Goal: Task Accomplishment & Management: Use online tool/utility

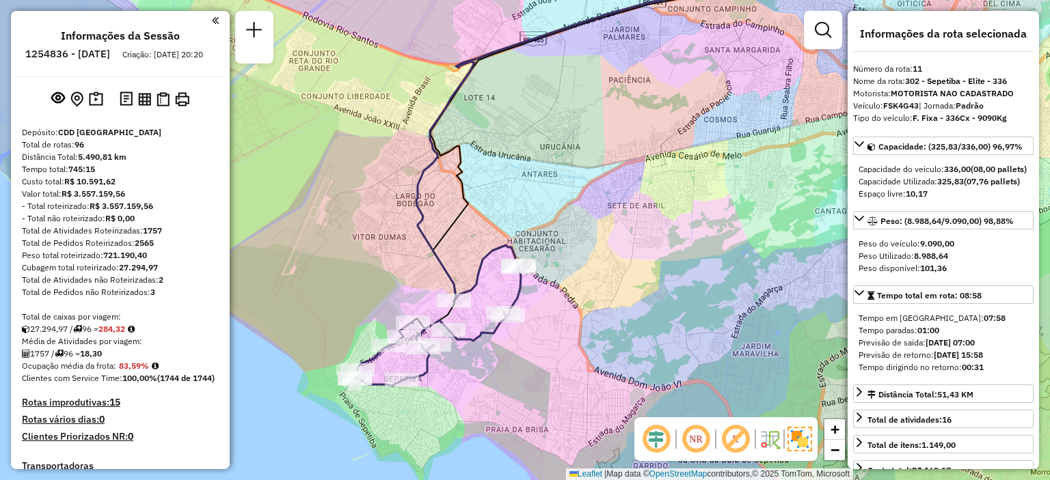
select select "**********"
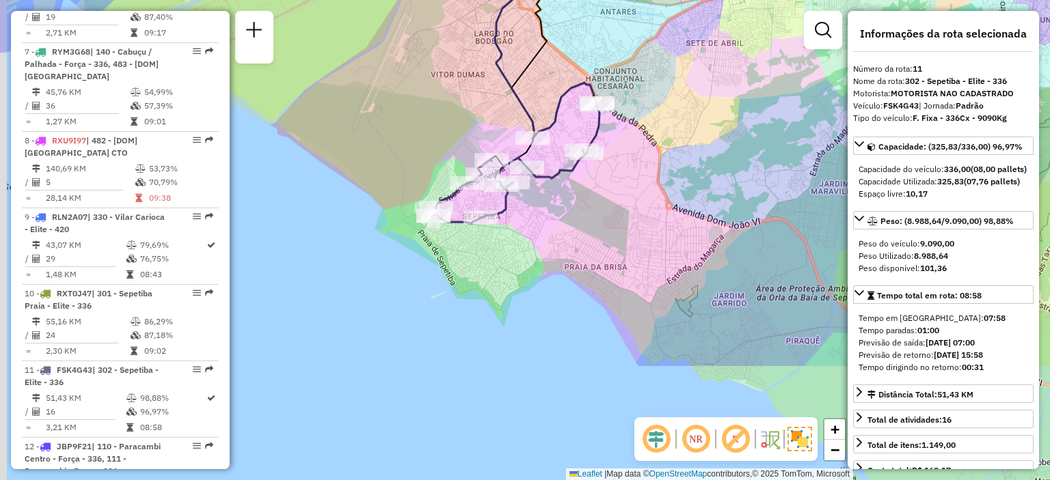
drag, startPoint x: 525, startPoint y: 364, endPoint x: 610, endPoint y: 200, distance: 184.6
click at [610, 200] on div "Janela de atendimento Grade de atendimento Capacidade Transportadoras Veículos …" at bounding box center [525, 240] width 1050 height 480
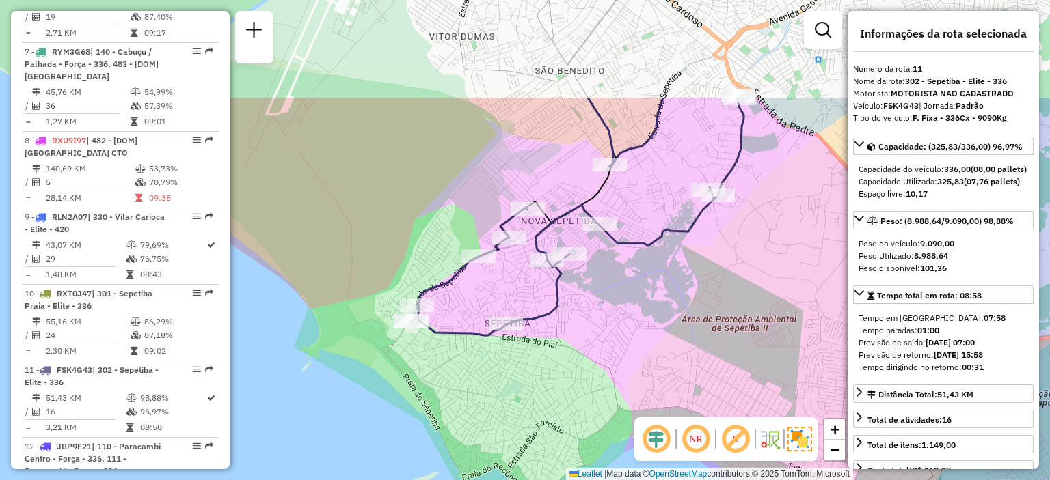
drag, startPoint x: 496, startPoint y: 164, endPoint x: 604, endPoint y: 311, distance: 182.8
click at [604, 311] on div "Janela de atendimento Grade de atendimento Capacidade Transportadoras Veículos …" at bounding box center [525, 240] width 1050 height 480
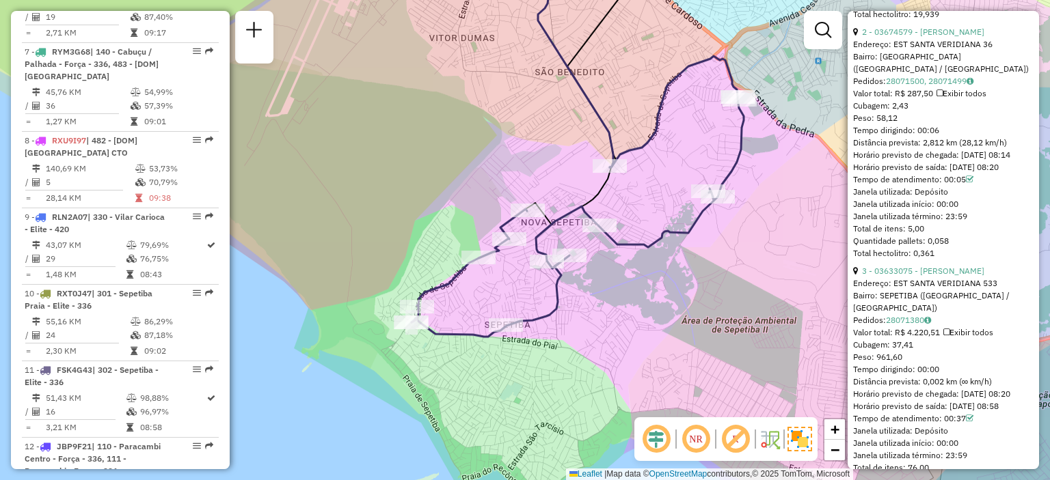
scroll to position [860, 0]
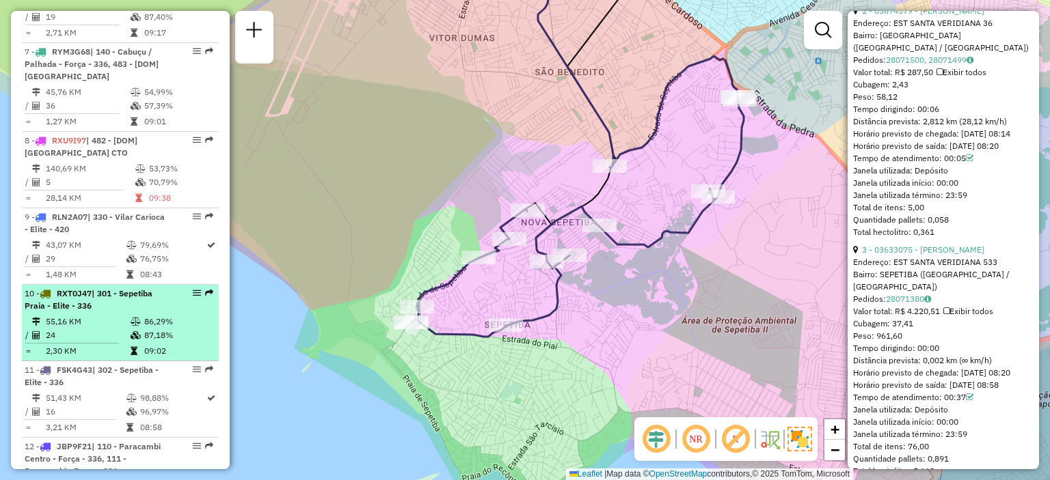
click at [105, 329] on td "55,16 KM" at bounding box center [87, 322] width 85 height 14
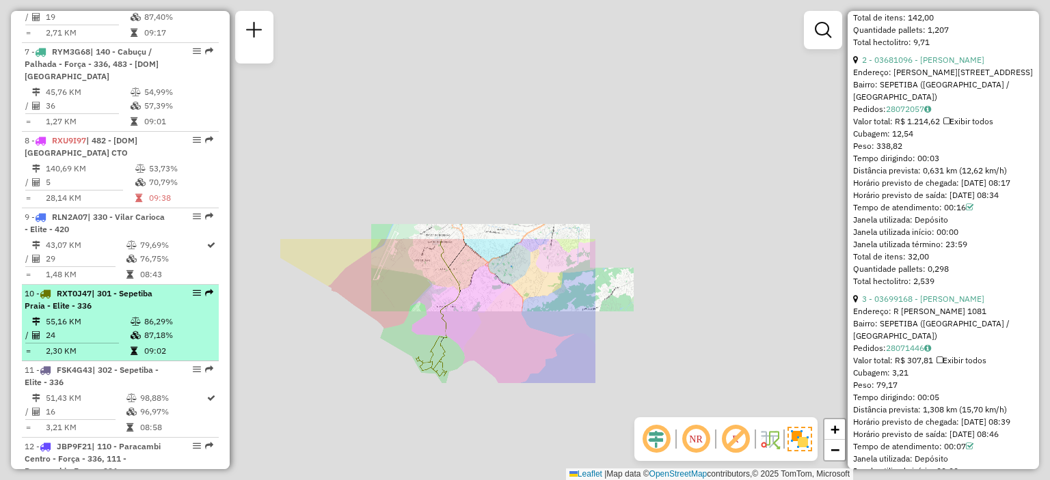
scroll to position [872, 0]
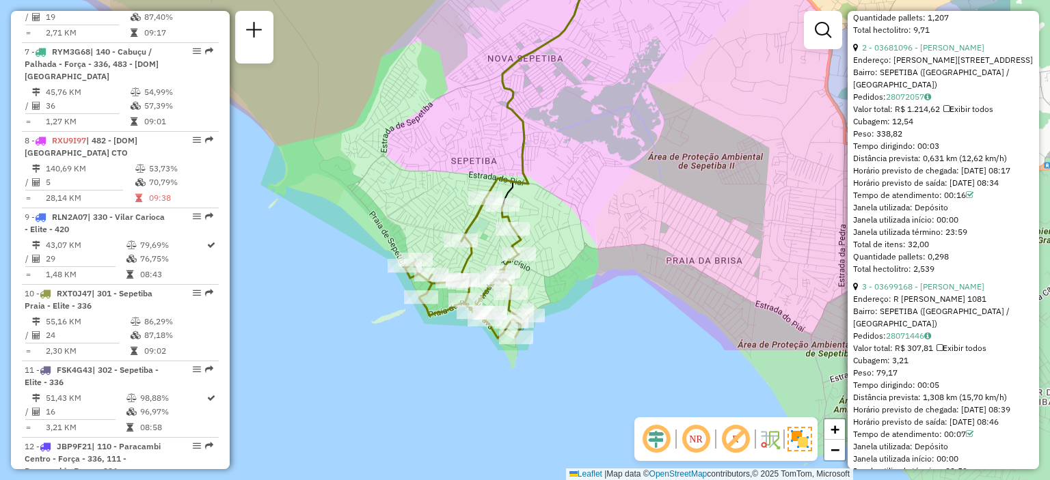
drag, startPoint x: 588, startPoint y: 312, endPoint x: 443, endPoint y: 134, distance: 229.8
click at [443, 134] on div "Janela de atendimento Grade de atendimento Capacidade Transportadoras Veículos …" at bounding box center [525, 240] width 1050 height 480
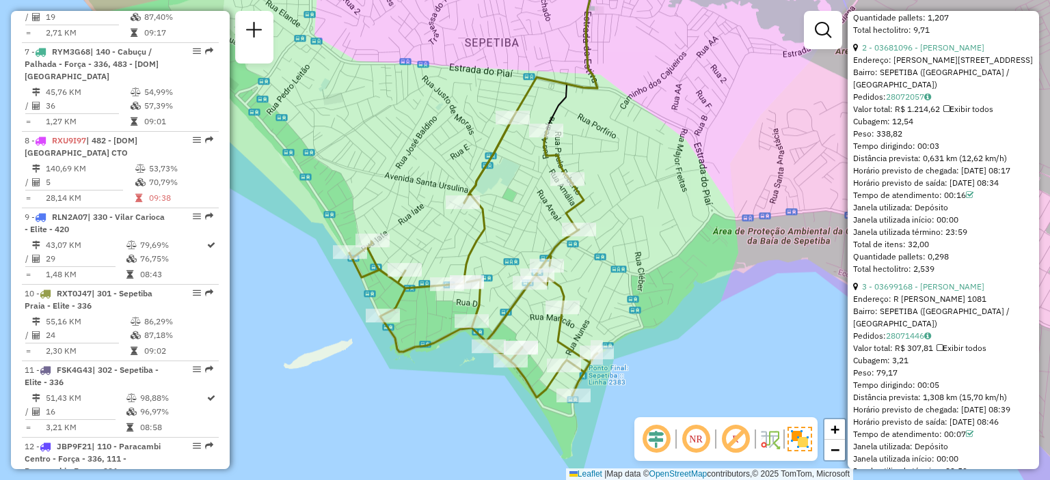
drag, startPoint x: 606, startPoint y: 185, endPoint x: 634, endPoint y: 135, distance: 57.6
click at [634, 135] on div "Janela de atendimento Grade de atendimento Capacidade Transportadoras Veículos …" at bounding box center [525, 240] width 1050 height 480
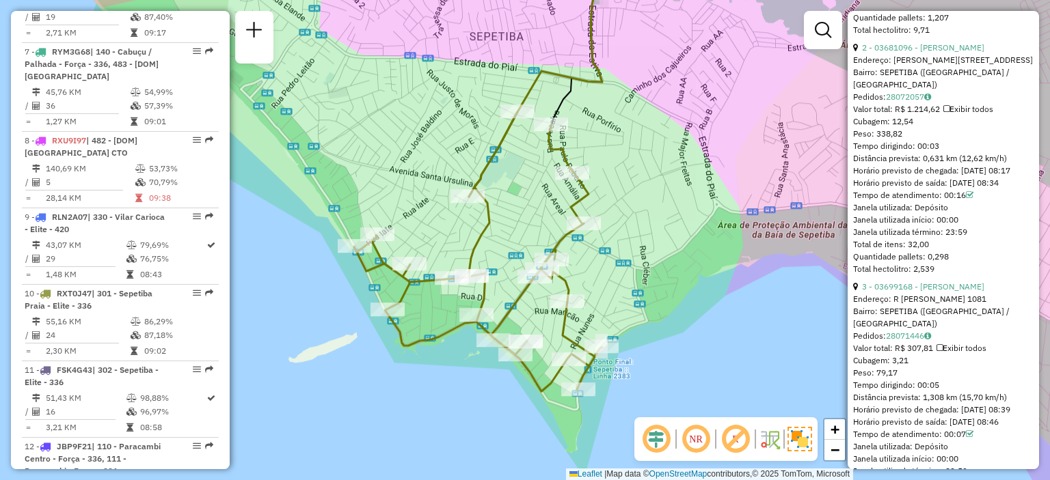
scroll to position [733, 0]
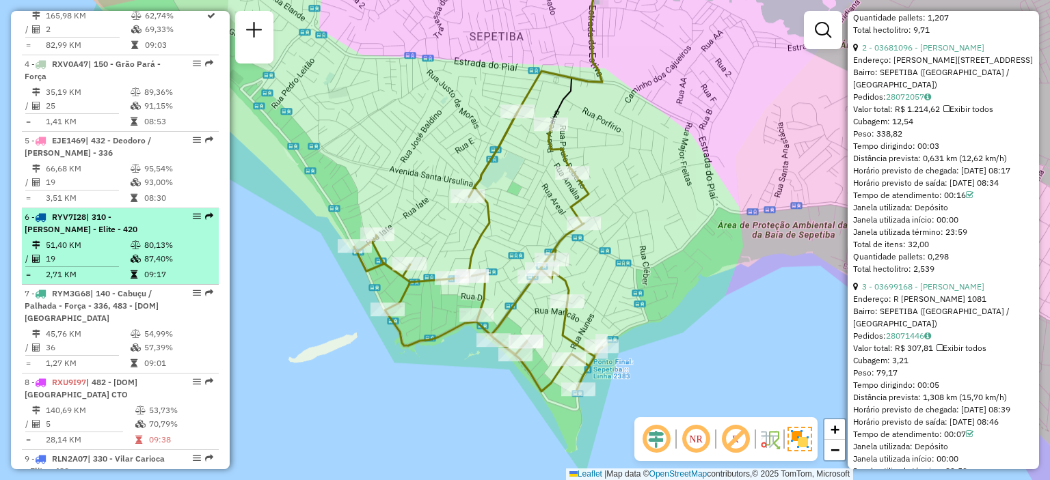
click at [52, 252] on td "51,40 KM" at bounding box center [87, 246] width 85 height 14
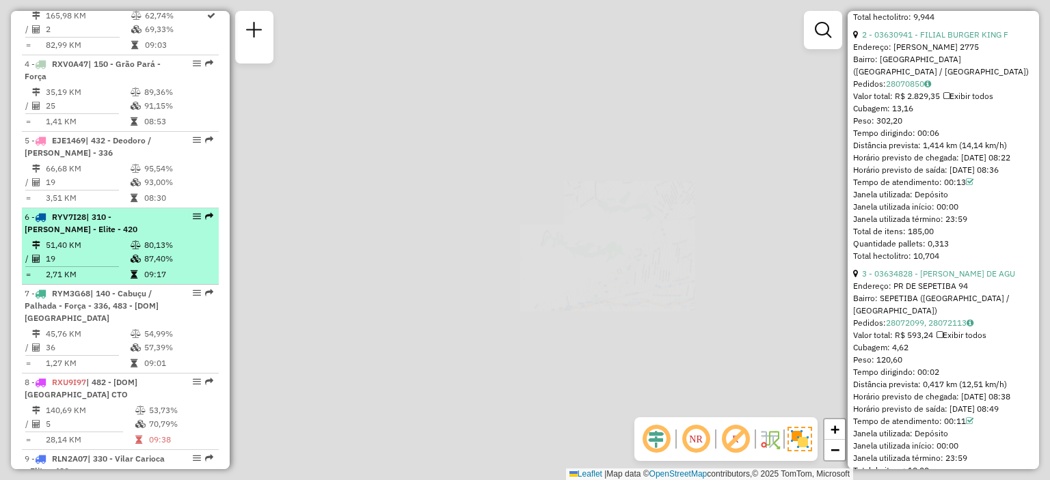
scroll to position [835, 0]
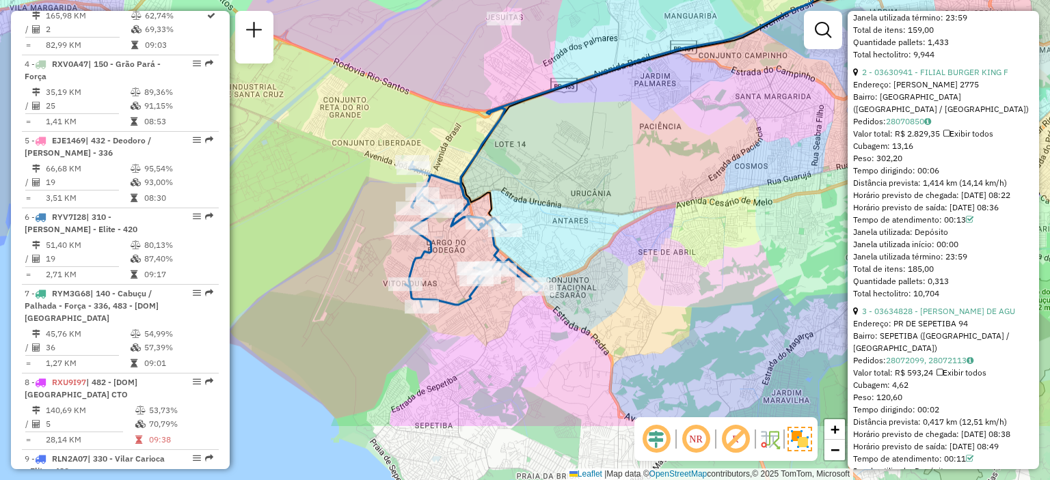
drag, startPoint x: 530, startPoint y: 297, endPoint x: 626, endPoint y: 192, distance: 141.7
click at [626, 192] on div "Janela de atendimento Grade de atendimento Capacidade Transportadoras Veículos …" at bounding box center [525, 240] width 1050 height 480
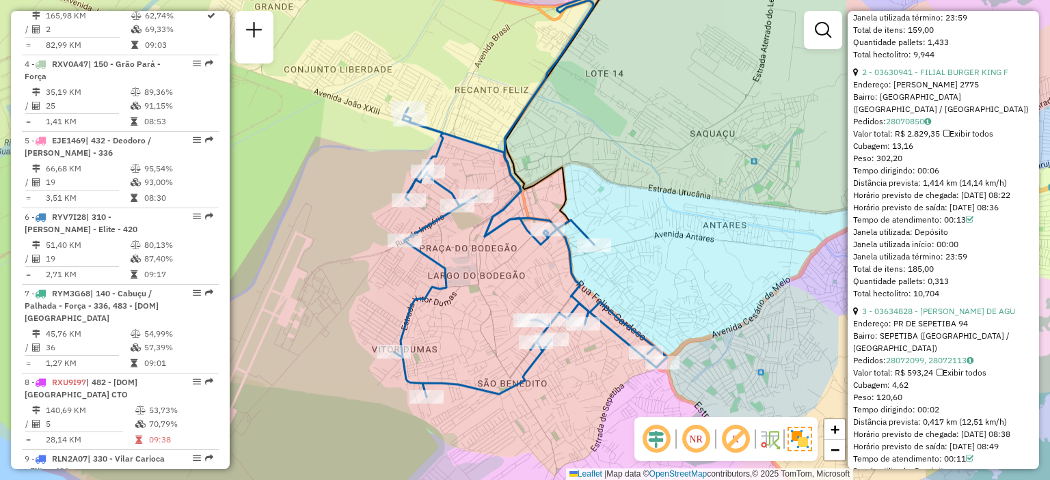
drag, startPoint x: 314, startPoint y: 193, endPoint x: 319, endPoint y: 226, distance: 32.5
click at [319, 226] on div "Janela de atendimento Grade de atendimento Capacidade Transportadoras Veículos …" at bounding box center [525, 240] width 1050 height 480
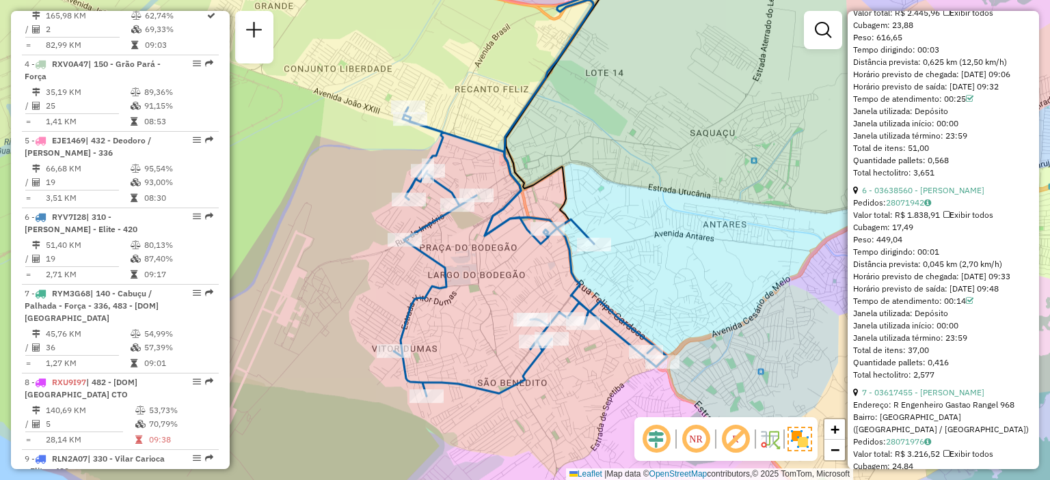
scroll to position [1685, 0]
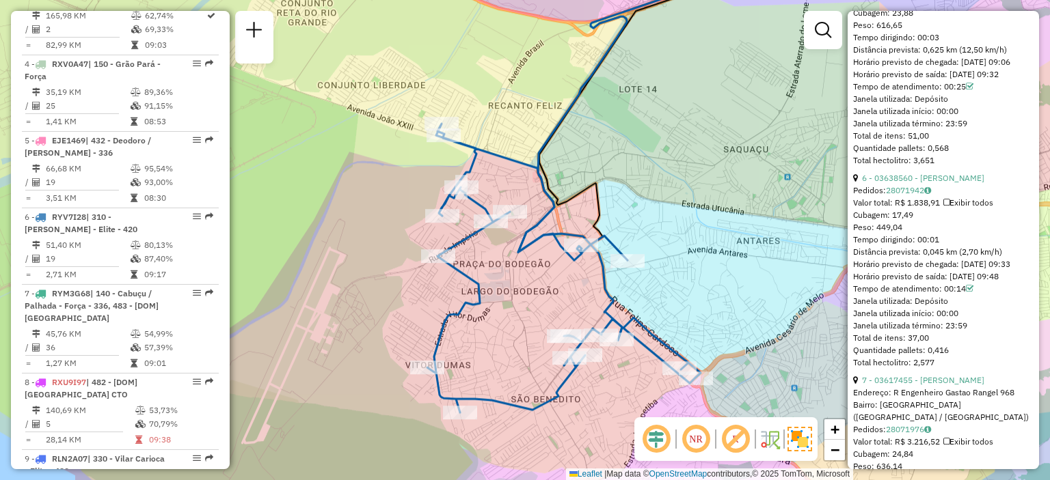
drag, startPoint x: 285, startPoint y: 228, endPoint x: 319, endPoint y: 245, distance: 37.9
click at [319, 245] on div "Janela de atendimento Grade de atendimento Capacidade Transportadoras Veículos …" at bounding box center [525, 240] width 1050 height 480
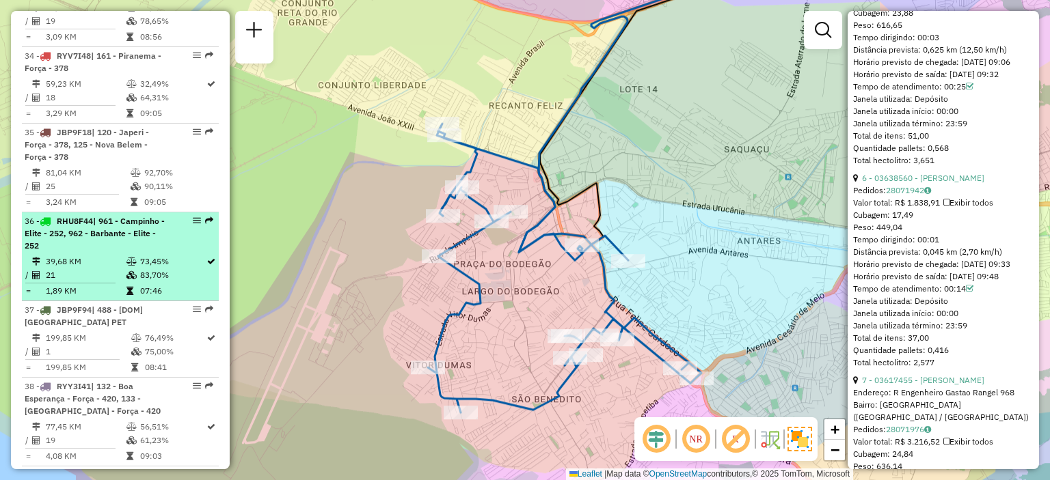
click at [87, 252] on div "36 - RHU8F44 | 961 - Campinho - Elite - 252, 962 - Barbante - Elite - 252" at bounding box center [97, 233] width 145 height 37
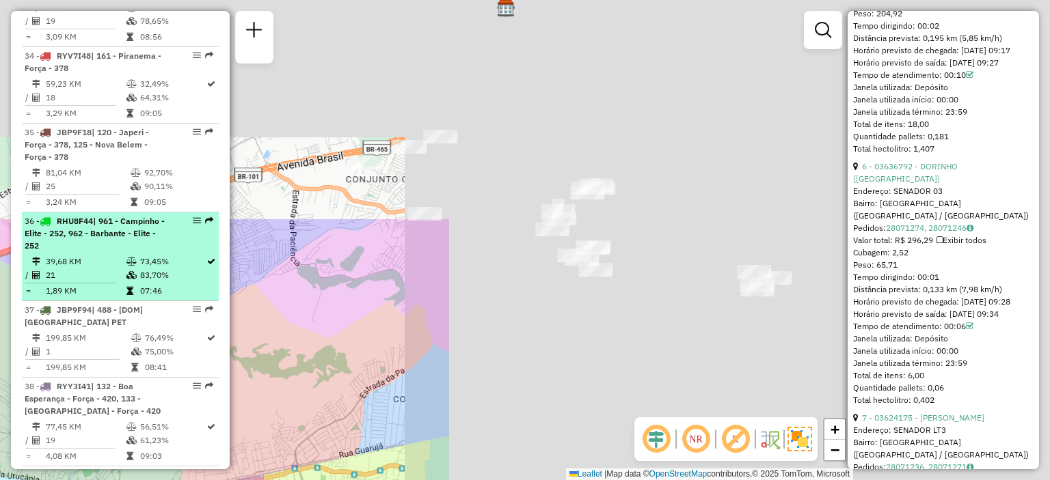
scroll to position [1722, 0]
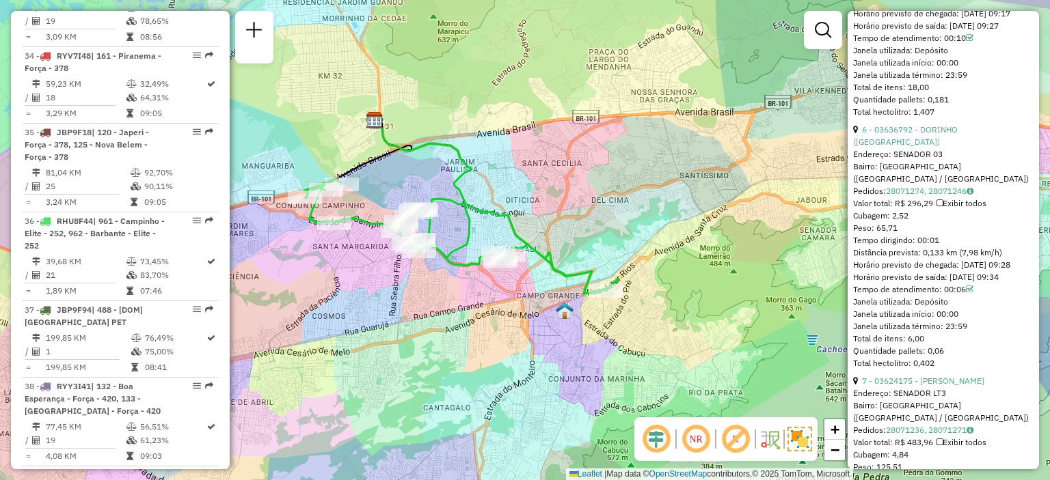
click at [402, 182] on div "Janela de atendimento Grade de atendimento Capacidade Transportadoras Veículos …" at bounding box center [525, 240] width 1050 height 480
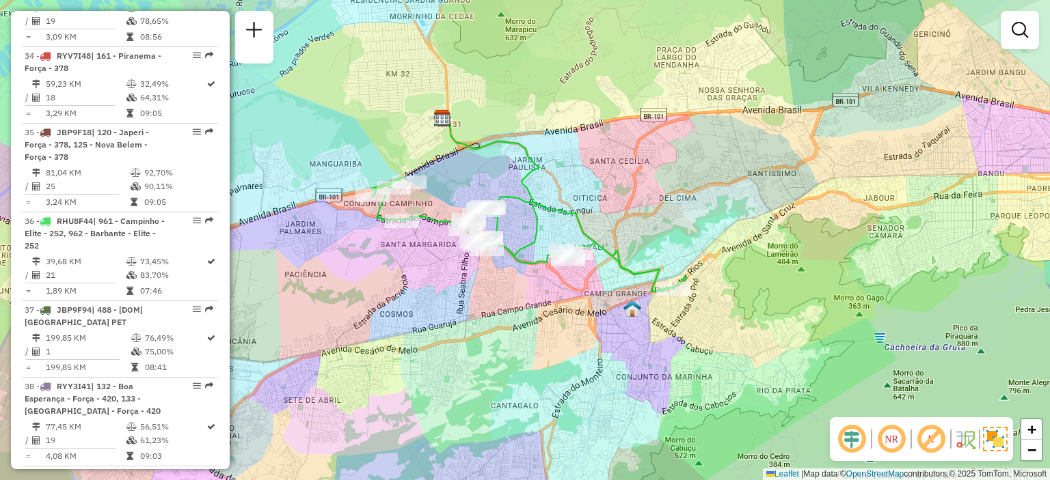
drag, startPoint x: 402, startPoint y: 182, endPoint x: 488, endPoint y: 185, distance: 86.2
click at [488, 185] on div "Janela de atendimento Grade de atendimento Capacidade Transportadoras Veículos …" at bounding box center [525, 240] width 1050 height 480
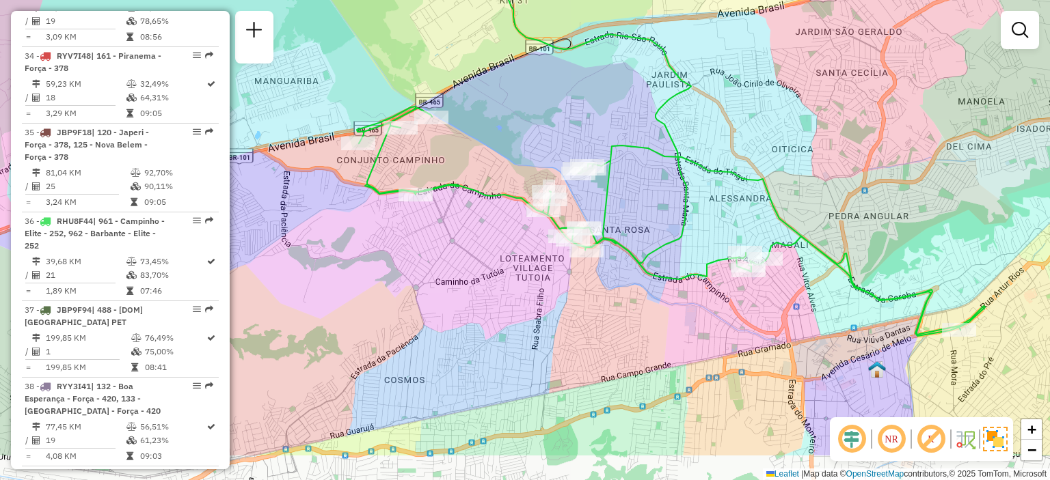
drag, startPoint x: 467, startPoint y: 195, endPoint x: 530, endPoint y: 123, distance: 96.4
click at [530, 123] on div "Janela de atendimento Grade de atendimento Capacidade Transportadoras Veículos …" at bounding box center [525, 240] width 1050 height 480
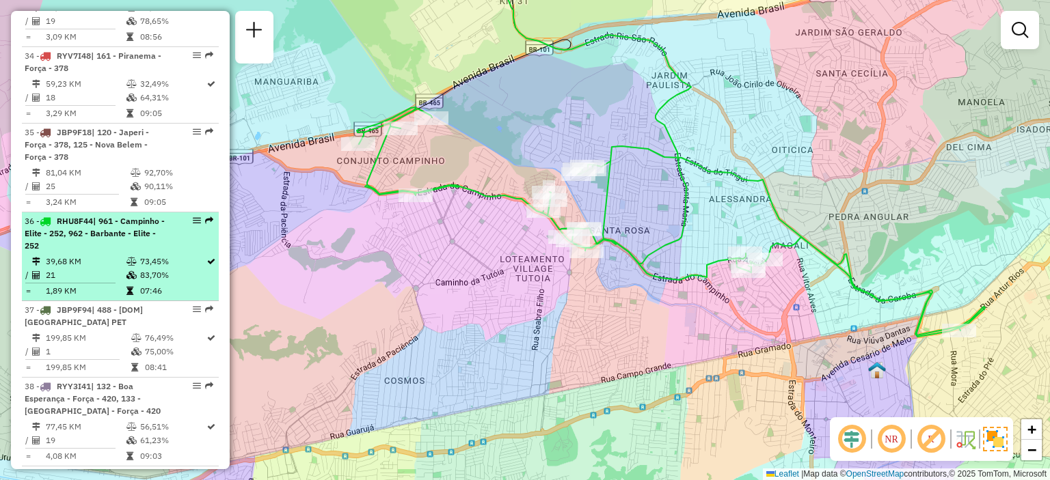
click at [98, 272] on li "36 - RHU8F44 | 961 - Campinho - Elite - 252, 962 - Barbante - Elite - 252 39,68…" at bounding box center [120, 257] width 197 height 89
select select "**********"
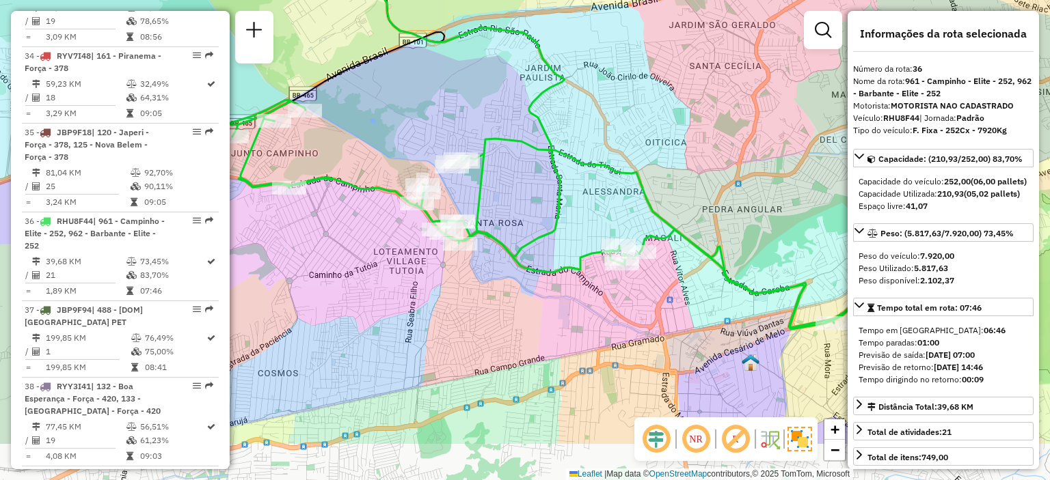
drag, startPoint x: 329, startPoint y: 213, endPoint x: 349, endPoint y: 128, distance: 86.9
click at [349, 128] on div "Janela de atendimento Grade de atendimento Capacidade Transportadoras Veículos …" at bounding box center [525, 240] width 1050 height 480
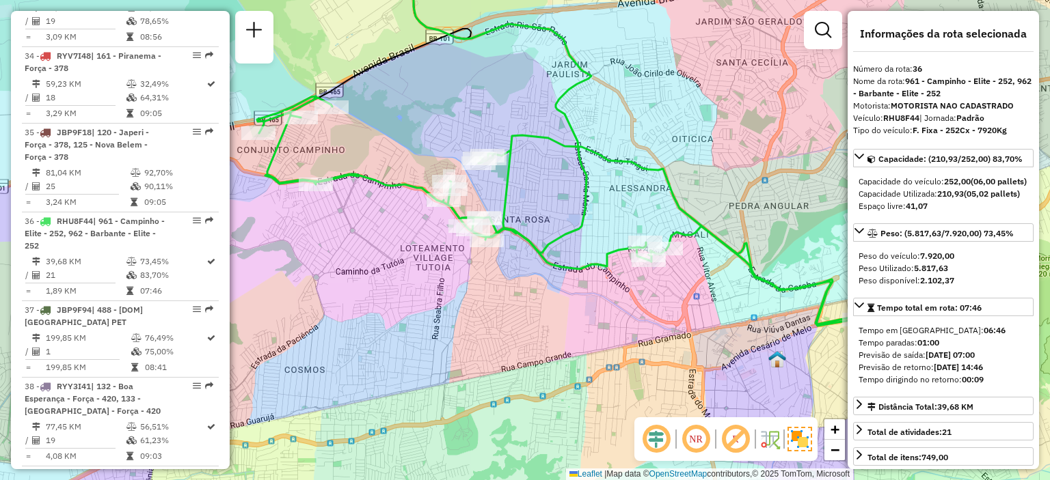
drag, startPoint x: 392, startPoint y: 126, endPoint x: 419, endPoint y: 123, distance: 26.9
click at [419, 123] on div "Janela de atendimento Grade de atendimento Capacidade Transportadoras Veículos …" at bounding box center [525, 240] width 1050 height 480
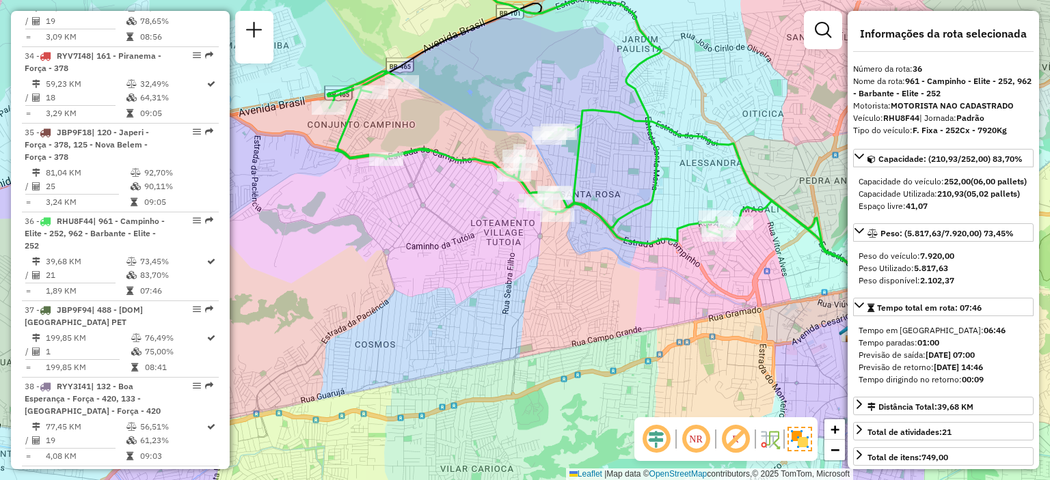
drag, startPoint x: 408, startPoint y: 126, endPoint x: 478, endPoint y: 100, distance: 74.8
click at [478, 100] on div "Janela de atendimento Grade de atendimento Capacidade Transportadoras Veículos …" at bounding box center [525, 240] width 1050 height 480
click at [838, 435] on span "+" at bounding box center [834, 429] width 9 height 17
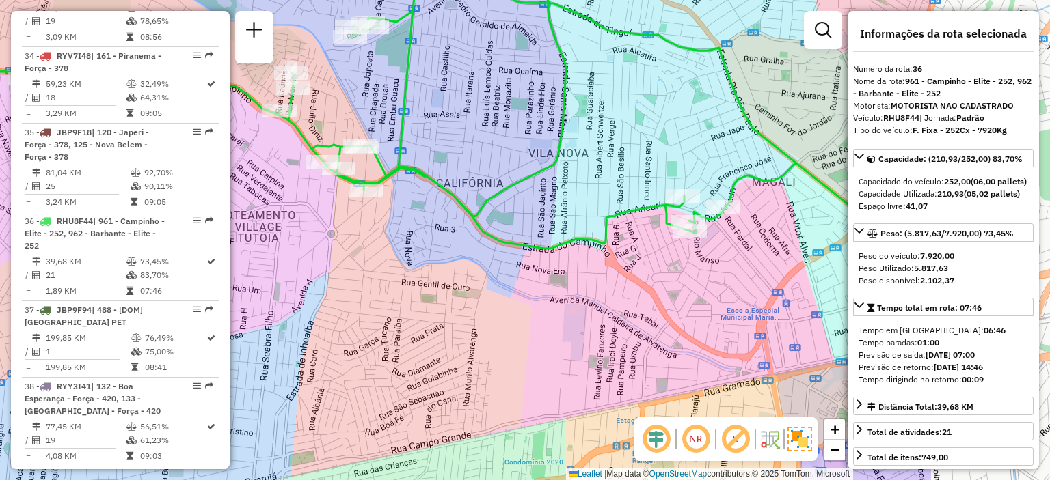
drag, startPoint x: 727, startPoint y: 290, endPoint x: 504, endPoint y: 290, distance: 223.5
click at [504, 290] on div "Janela de atendimento Grade de atendimento Capacidade Transportadoras Veículos …" at bounding box center [525, 240] width 1050 height 480
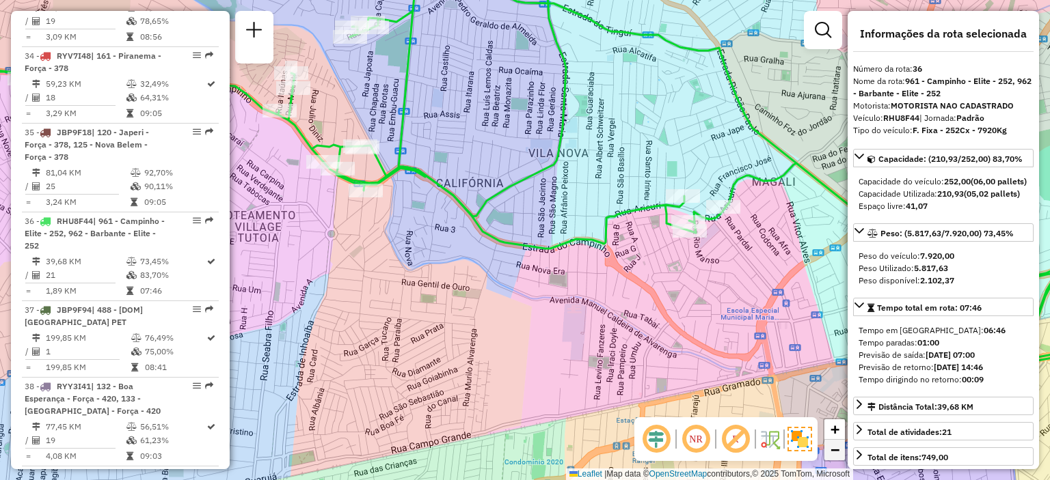
click at [833, 447] on span "−" at bounding box center [834, 450] width 9 height 17
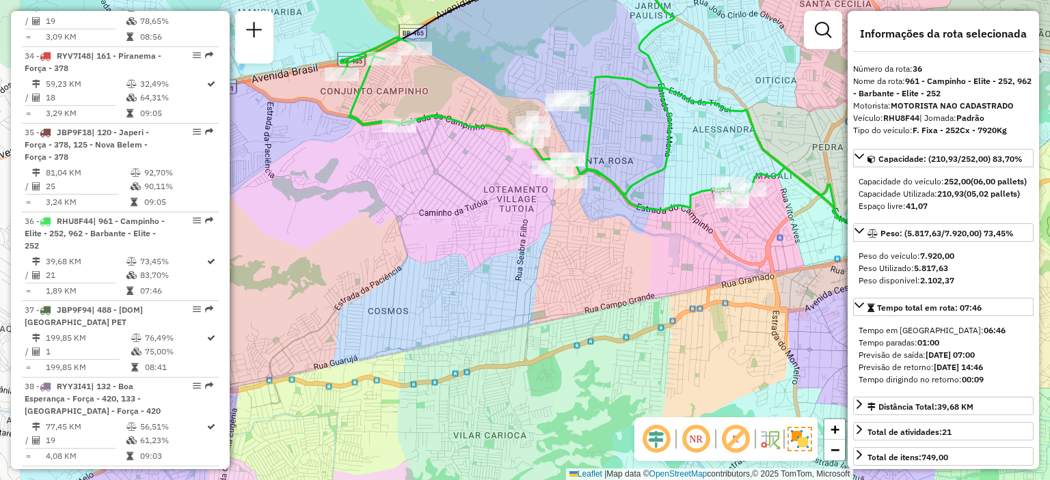
drag, startPoint x: 411, startPoint y: 318, endPoint x: 536, endPoint y: 283, distance: 129.8
click at [536, 283] on div "Janela de atendimento Grade de atendimento Capacidade Transportadoras Veículos …" at bounding box center [525, 240] width 1050 height 480
click at [837, 438] on link "+" at bounding box center [834, 430] width 21 height 21
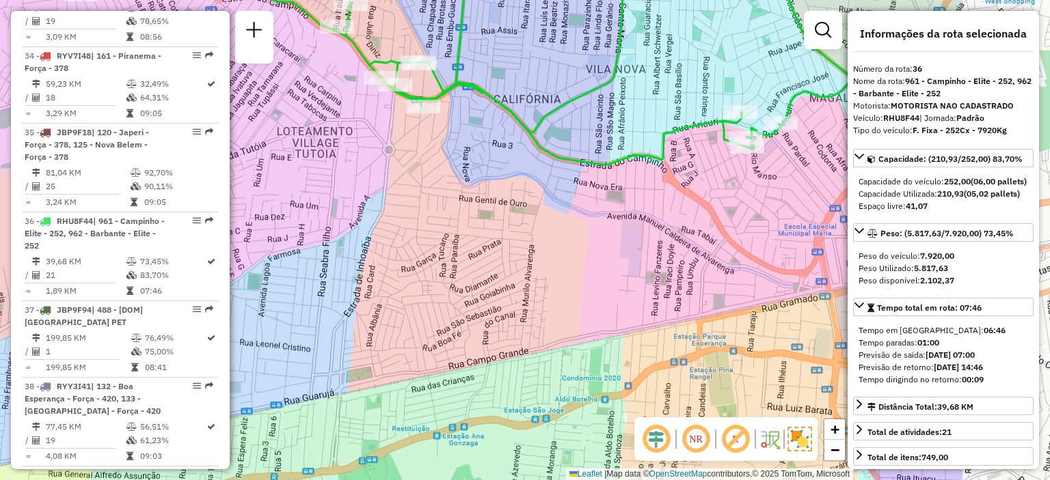
drag, startPoint x: 686, startPoint y: 266, endPoint x: 494, endPoint y: 251, distance: 192.6
click at [494, 251] on div "Janela de atendimento Grade de atendimento Capacidade Transportadoras Veículos …" at bounding box center [525, 240] width 1050 height 480
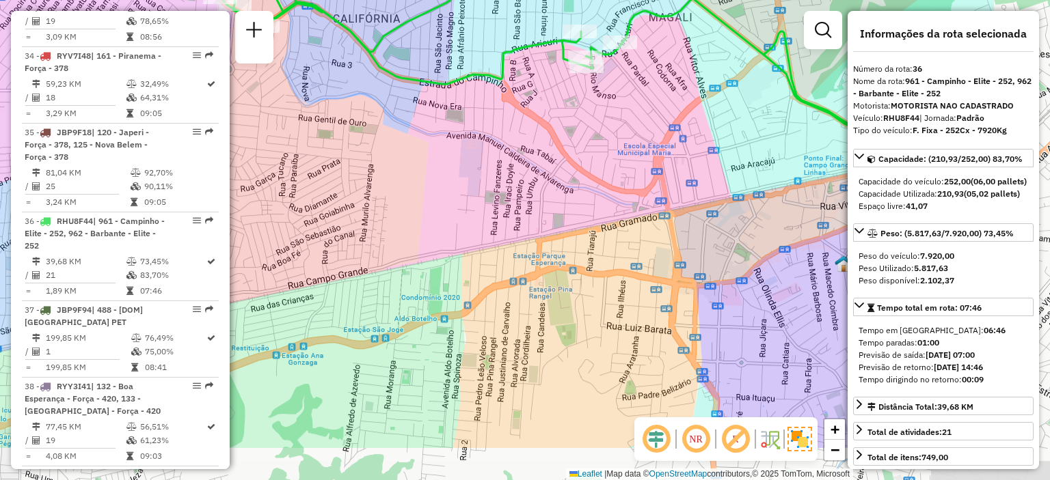
drag, startPoint x: 707, startPoint y: 268, endPoint x: 547, endPoint y: 187, distance: 179.7
click at [547, 187] on div "Janela de atendimento Grade de atendimento Capacidade Transportadoras Veículos …" at bounding box center [525, 240] width 1050 height 480
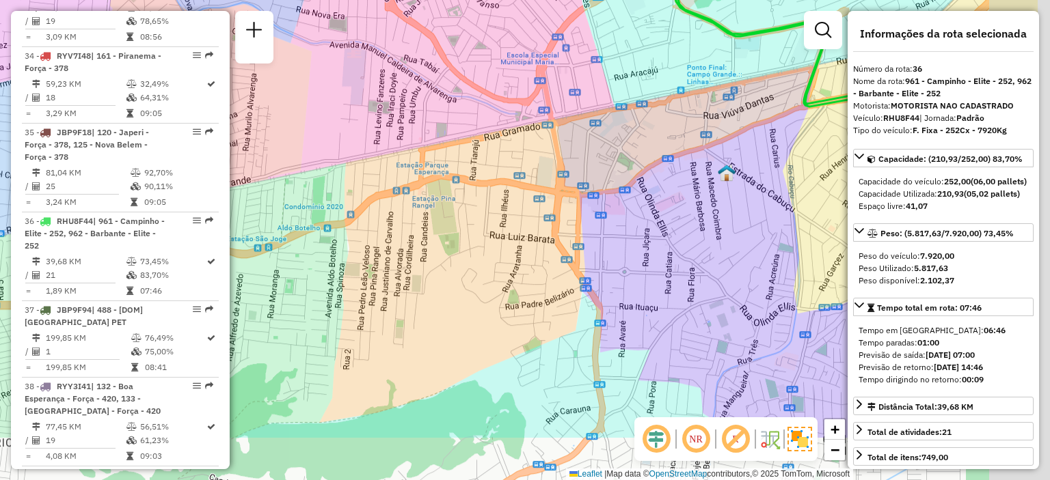
drag, startPoint x: 661, startPoint y: 319, endPoint x: 525, endPoint y: 228, distance: 164.0
click at [525, 228] on div "Janela de atendimento Grade de atendimento Capacidade Transportadoras Veículos …" at bounding box center [525, 240] width 1050 height 480
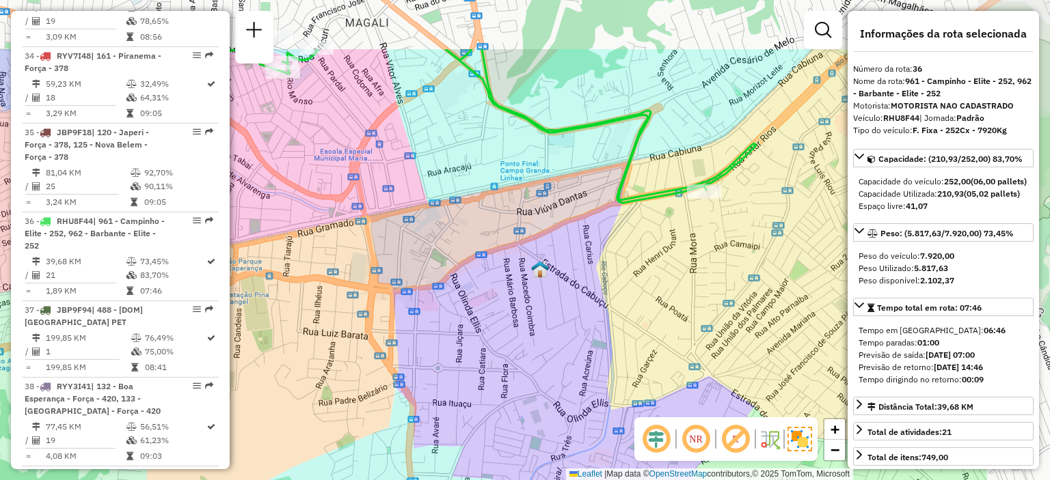
drag, startPoint x: 700, startPoint y: 301, endPoint x: 532, endPoint y: 398, distance: 193.5
click at [532, 398] on div "Janela de atendimento Grade de atendimento Capacidade Transportadoras Veículos …" at bounding box center [525, 240] width 1050 height 480
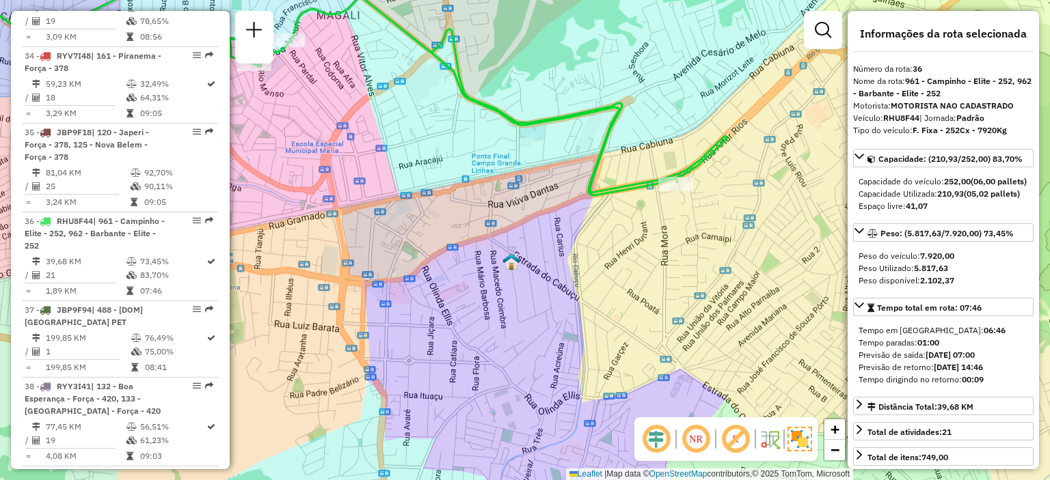
drag, startPoint x: 569, startPoint y: 319, endPoint x: 544, endPoint y: 310, distance: 25.9
click at [544, 310] on div "Janela de atendimento Grade de atendimento Capacidade Transportadoras Veículos …" at bounding box center [525, 240] width 1050 height 480
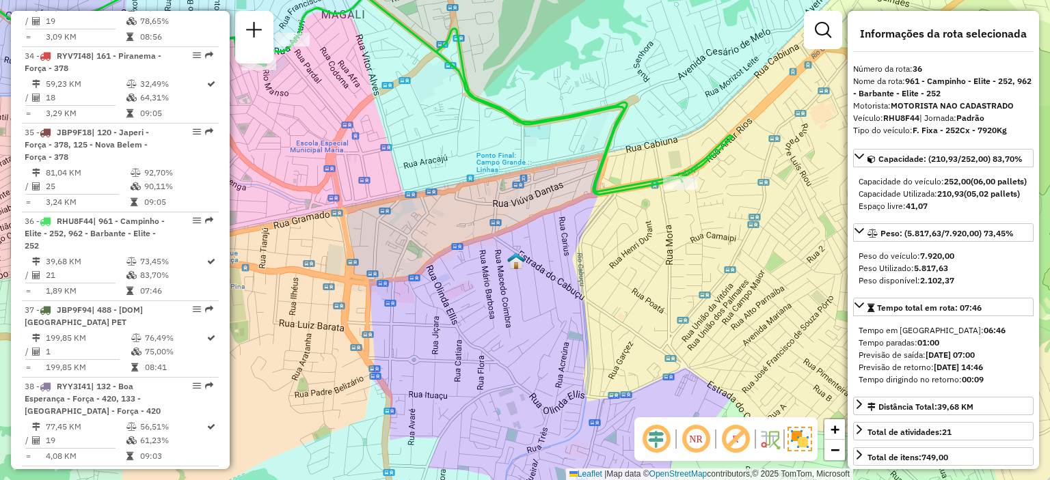
click at [541, 308] on div "Janela de atendimento Grade de atendimento Capacidade Transportadoras Veículos …" at bounding box center [525, 240] width 1050 height 480
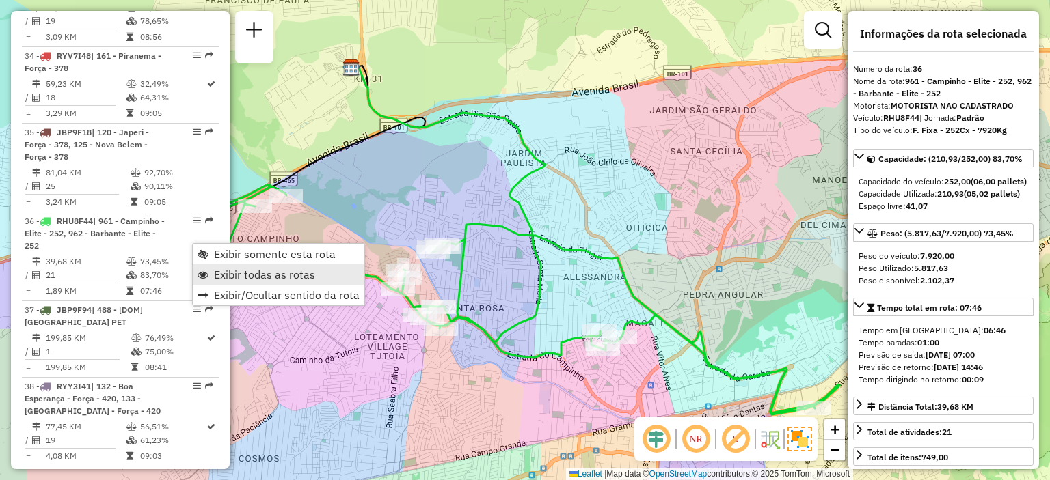
click at [254, 272] on span "Exibir todas as rotas" at bounding box center [264, 274] width 101 height 11
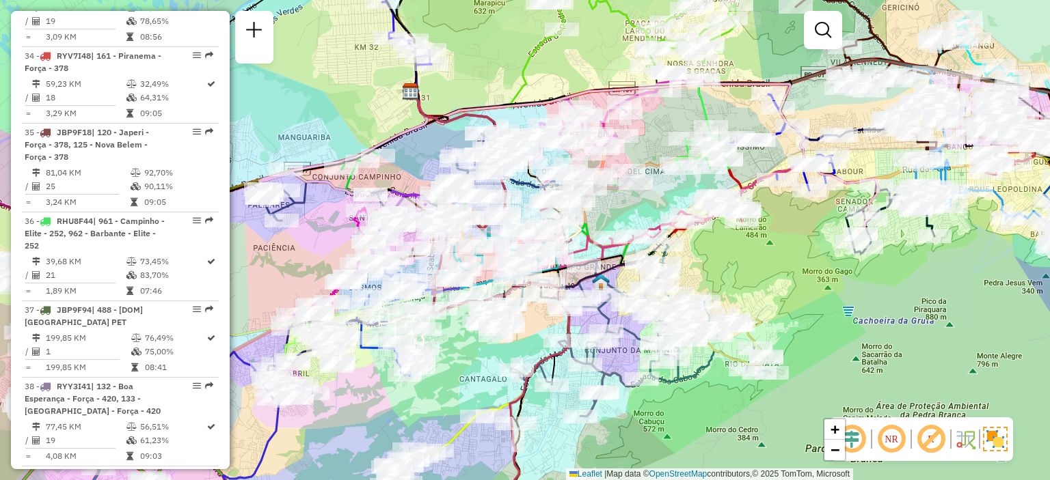
drag, startPoint x: 487, startPoint y: 185, endPoint x: 439, endPoint y: 144, distance: 64.0
click at [439, 144] on div "Janela de atendimento Grade de atendimento Capacidade Transportadoras Veículos …" at bounding box center [525, 240] width 1050 height 480
click at [835, 429] on span "+" at bounding box center [834, 429] width 9 height 17
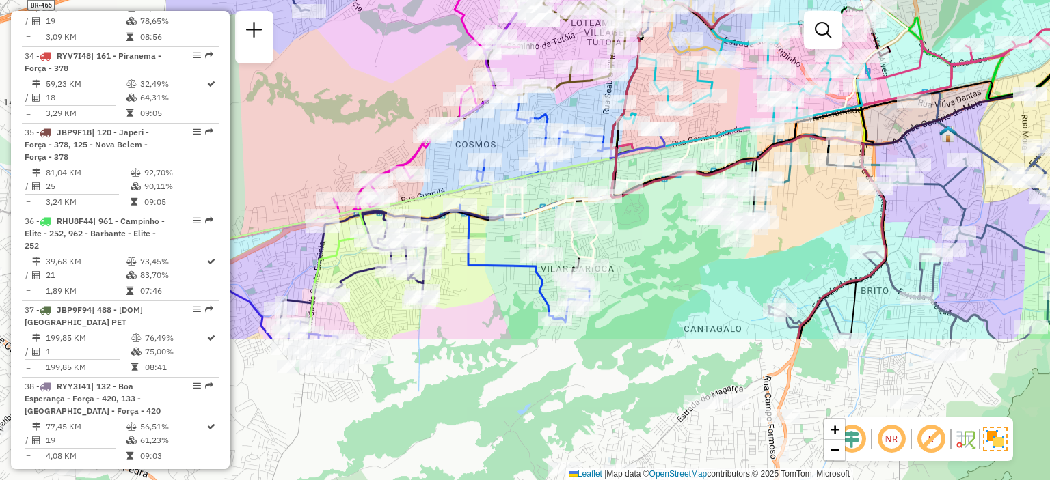
drag, startPoint x: 336, startPoint y: 429, endPoint x: 608, endPoint y: 240, distance: 331.6
click at [608, 240] on div "Janela de atendimento Grade de atendimento Capacidade Transportadoras Veículos …" at bounding box center [525, 240] width 1050 height 480
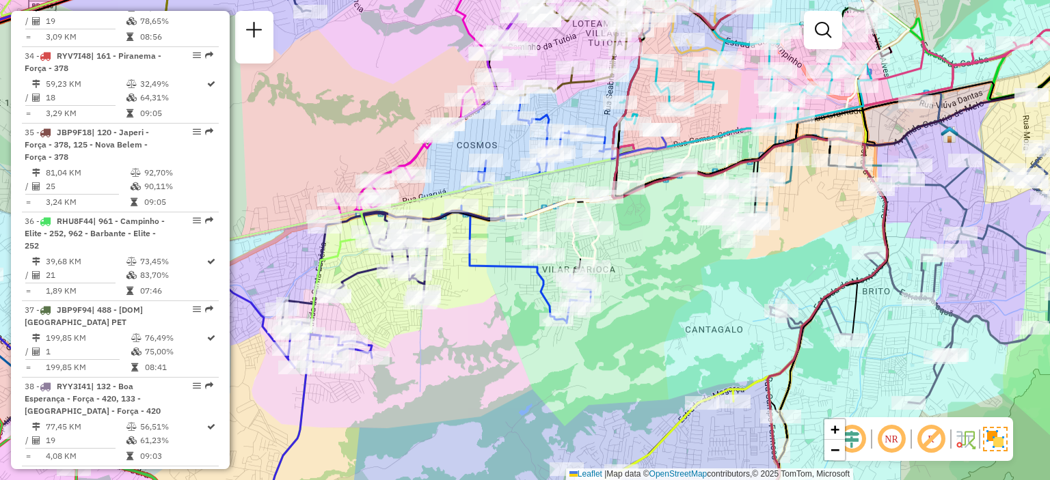
click at [616, 355] on div "Janela de atendimento Grade de atendimento Capacidade Transportadoras Veículos …" at bounding box center [525, 240] width 1050 height 480
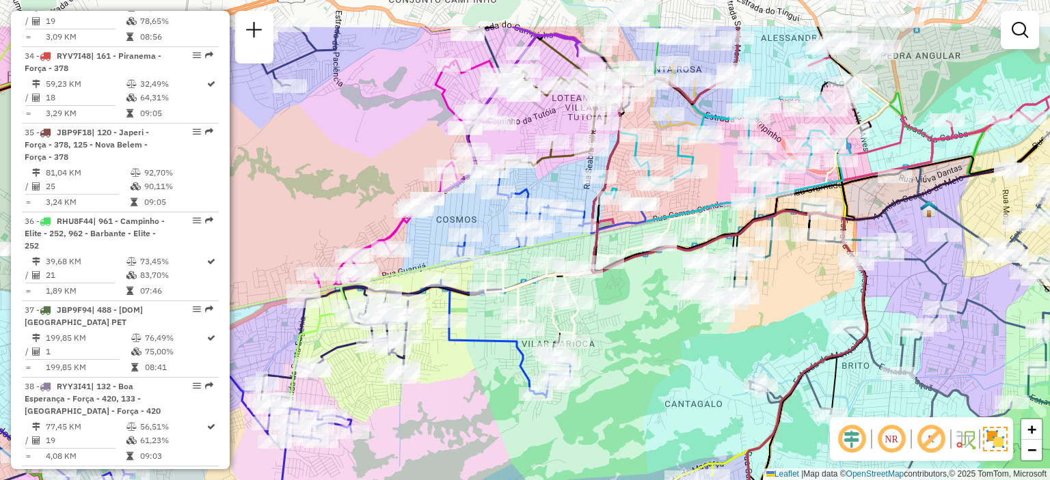
drag, startPoint x: 687, startPoint y: 303, endPoint x: 666, endPoint y: 377, distance: 77.3
click at [666, 377] on div "Janela de atendimento Grade de atendimento Capacidade Transportadoras Veículos …" at bounding box center [525, 240] width 1050 height 480
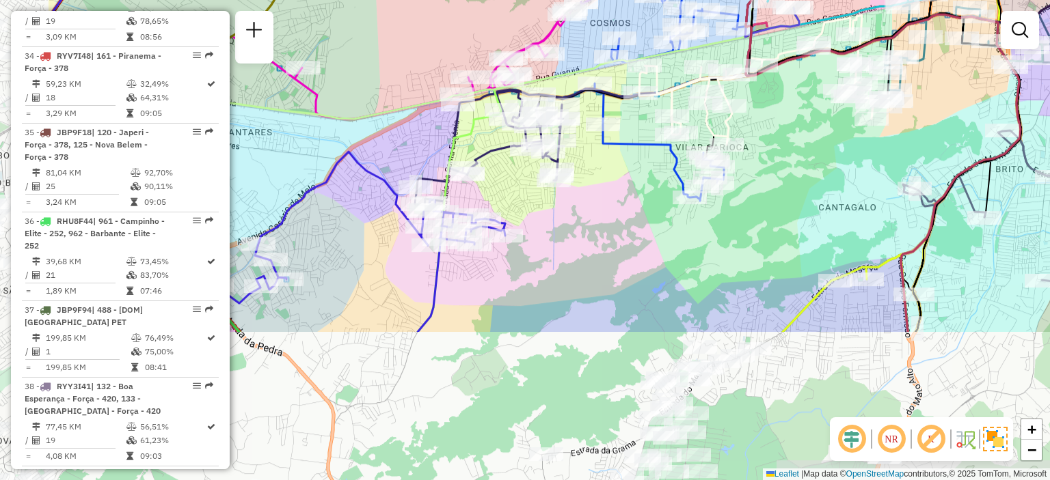
drag, startPoint x: 617, startPoint y: 382, endPoint x: 771, endPoint y: 185, distance: 249.8
click at [771, 185] on div "Janela de atendimento Grade de atendimento Capacidade Transportadoras Veículos …" at bounding box center [525, 240] width 1050 height 480
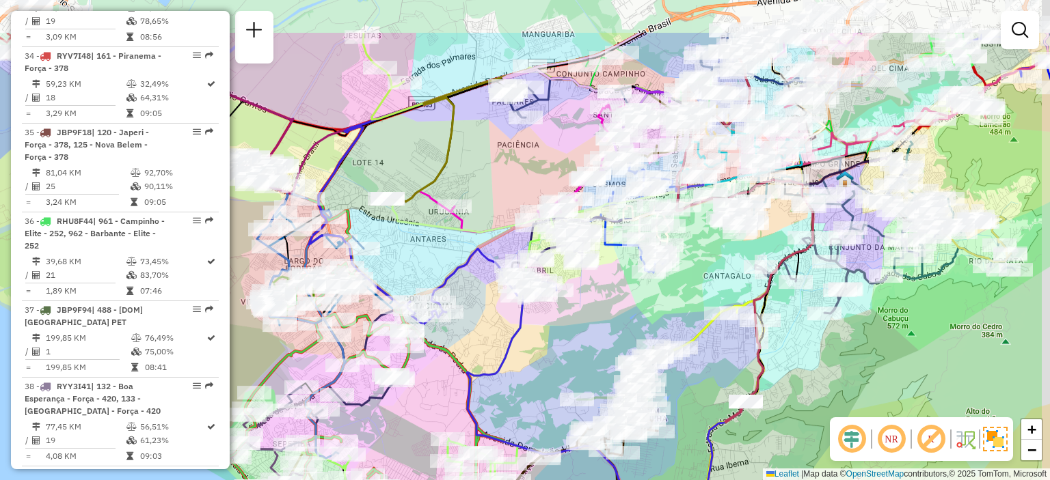
drag, startPoint x: 768, startPoint y: 172, endPoint x: 677, endPoint y: 258, distance: 125.3
click at [677, 258] on div "Janela de atendimento Grade de atendimento Capacidade Transportadoras Veículos …" at bounding box center [525, 240] width 1050 height 480
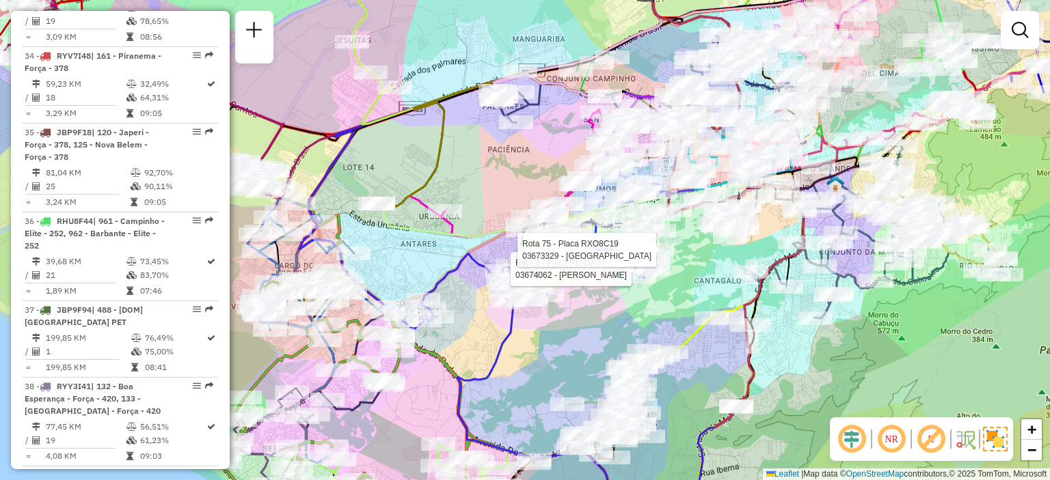
click at [685, 261] on div "Rota 9 - Placa RLN2A07 03674062 - NADILANE MARQUES Rota 75 - Placa RXO8C19 0367…" at bounding box center [525, 240] width 1050 height 480
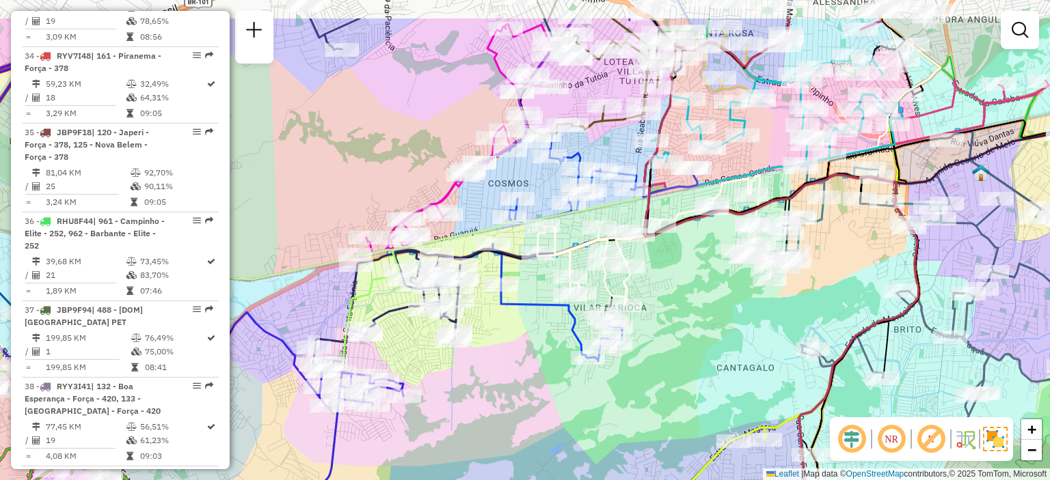
drag, startPoint x: 519, startPoint y: 275, endPoint x: 514, endPoint y: 342, distance: 66.5
click at [514, 342] on div "Janela de atendimento Grade de atendimento Capacidade Transportadoras Veículos …" at bounding box center [525, 240] width 1050 height 480
